Goal: Task Accomplishment & Management: Use online tool/utility

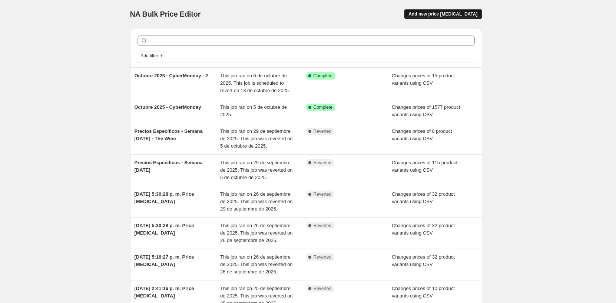
click at [457, 12] on span "Add new price [MEDICAL_DATA]" at bounding box center [442, 14] width 69 height 6
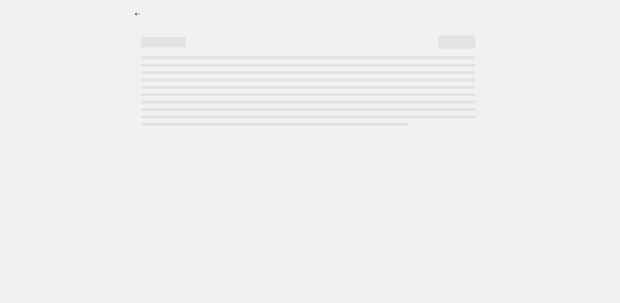
select select "percentage"
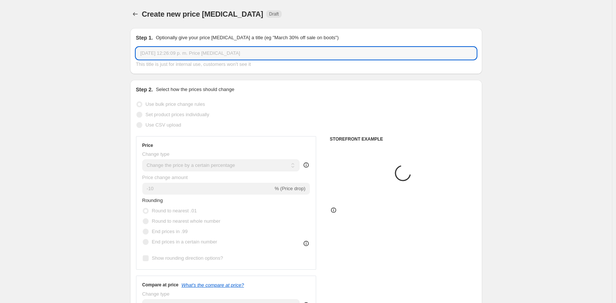
click at [179, 54] on input "[DATE] 12:26:09 p. m. Price [MEDICAL_DATA]" at bounding box center [306, 53] width 340 height 12
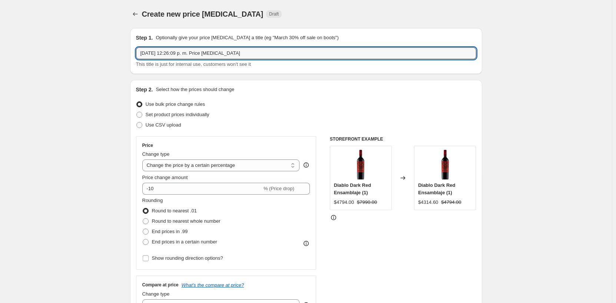
drag, startPoint x: 245, startPoint y: 55, endPoint x: 64, endPoint y: 38, distance: 181.3
paste input "Octubre 2025 - CyberMonday"
type input "Octubre 2025 - CyberMonday - 3"
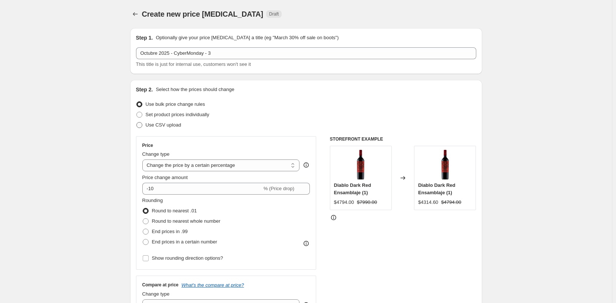
click at [172, 123] on span "Use CSV upload" at bounding box center [164, 125] width 36 height 6
click at [137, 123] on input "Use CSV upload" at bounding box center [136, 122] width 0 height 0
radio input "true"
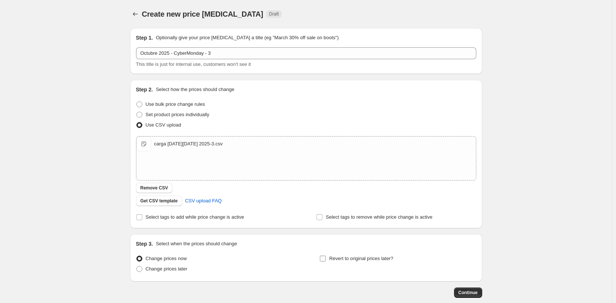
click at [372, 259] on span "Revert to original prices later?" at bounding box center [361, 259] width 64 height 6
click at [326, 259] on input "Revert to original prices later?" at bounding box center [323, 259] width 6 height 6
checkbox input "true"
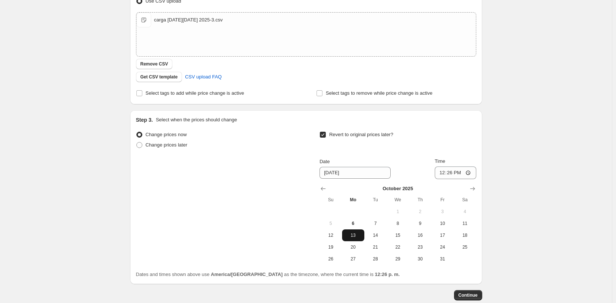
scroll to position [148, 0]
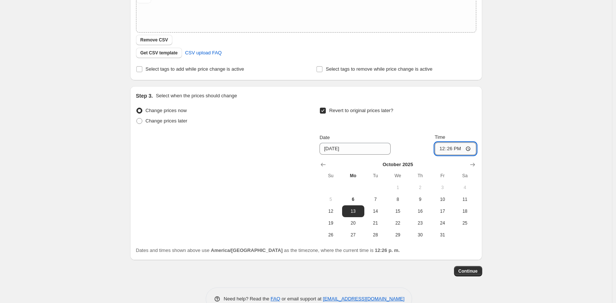
click at [450, 149] on input "12:26" at bounding box center [456, 149] width 42 height 13
type input "16:00"
click at [477, 272] on span "Continue" at bounding box center [467, 272] width 19 height 6
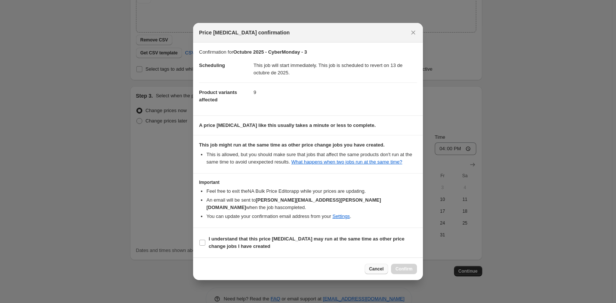
click at [377, 269] on button "Cancel" at bounding box center [376, 269] width 23 height 10
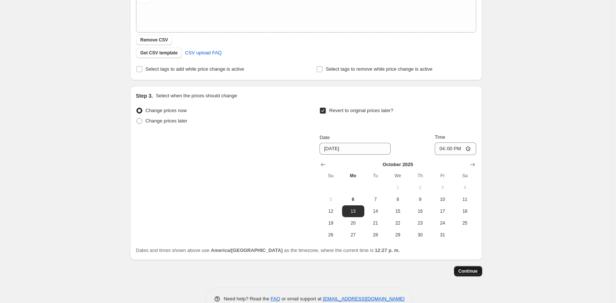
click at [465, 274] on span "Continue" at bounding box center [467, 272] width 19 height 6
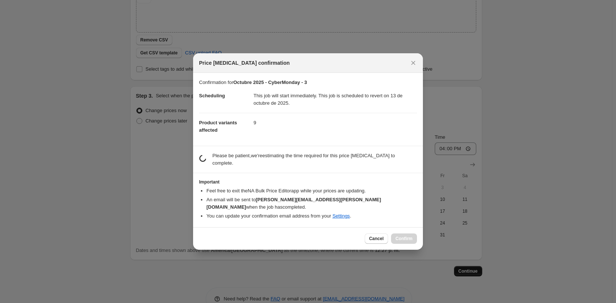
scroll to position [0, 0]
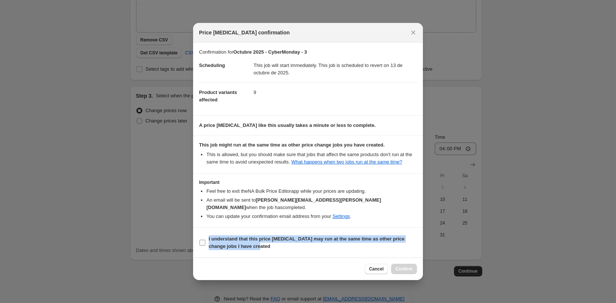
drag, startPoint x: 240, startPoint y: 244, endPoint x: 208, endPoint y: 238, distance: 32.7
click at [208, 238] on label "I understand that this price [MEDICAL_DATA] may run at the same time as other p…" at bounding box center [308, 243] width 218 height 18
copy b "I understand that this price [MEDICAL_DATA] may run at the same time as other p…"
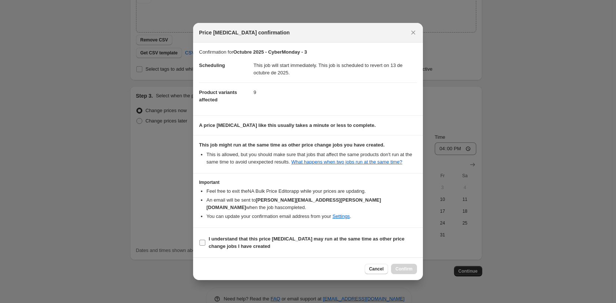
click at [206, 239] on label "I understand that this price [MEDICAL_DATA] may run at the same time as other p…" at bounding box center [308, 243] width 218 height 18
click at [205, 240] on input "I understand that this price [MEDICAL_DATA] may run at the same time as other p…" at bounding box center [202, 243] width 6 height 6
checkbox input "true"
click at [409, 268] on span "Confirm" at bounding box center [403, 269] width 17 height 6
